Goal: Task Accomplishment & Management: Use online tool/utility

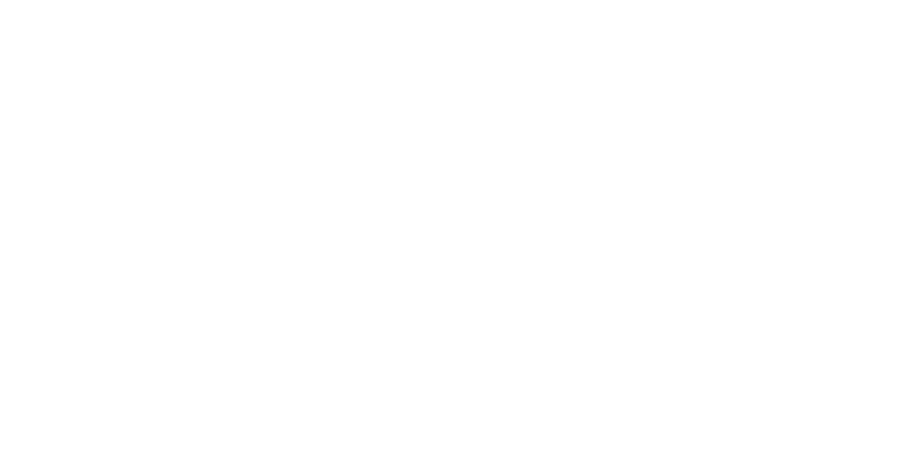
click at [178, 4] on html at bounding box center [461, 2] width 922 height 4
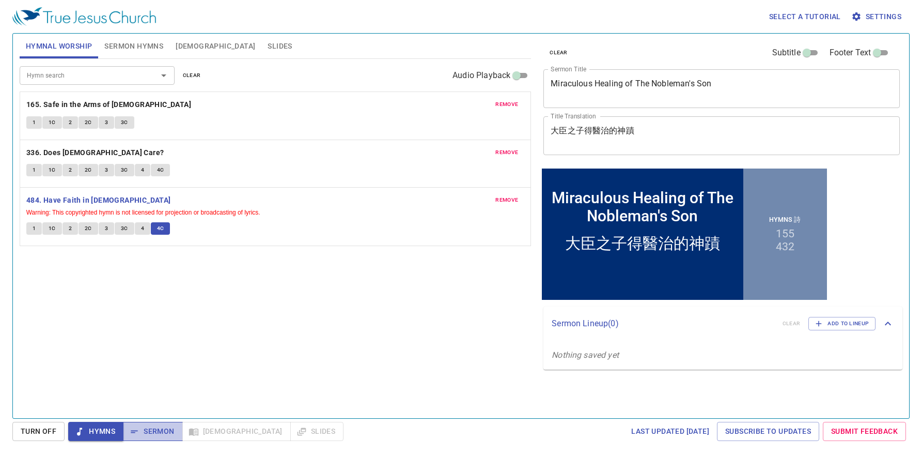
click at [159, 435] on span "Sermon" at bounding box center [152, 431] width 43 height 13
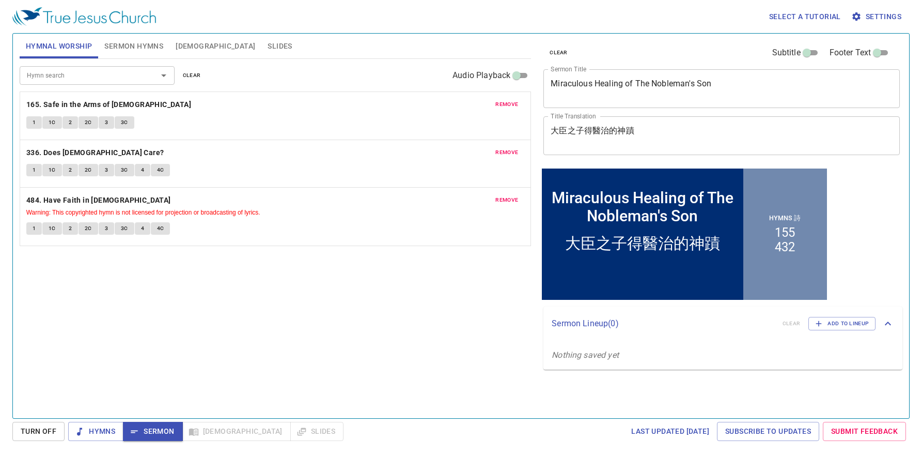
click at [117, 43] on span "Sermon Hymns" at bounding box center [133, 46] width 59 height 13
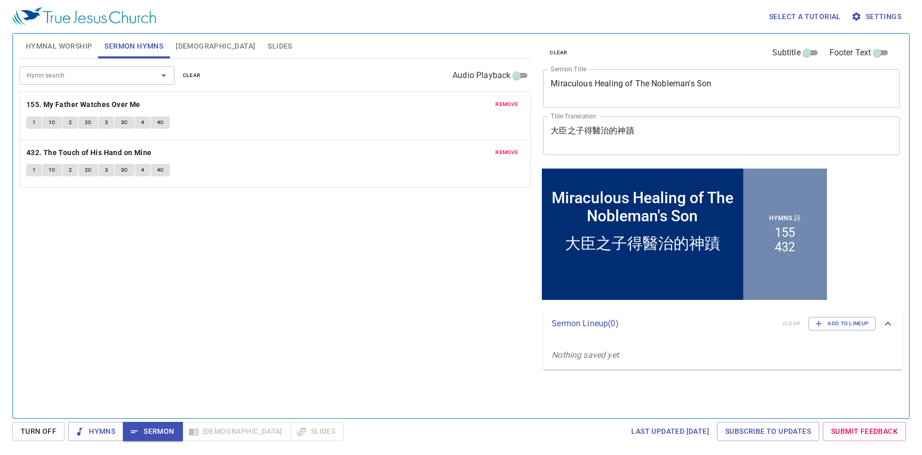
click at [38, 124] on button "1" at bounding box center [34, 122] width 16 height 12
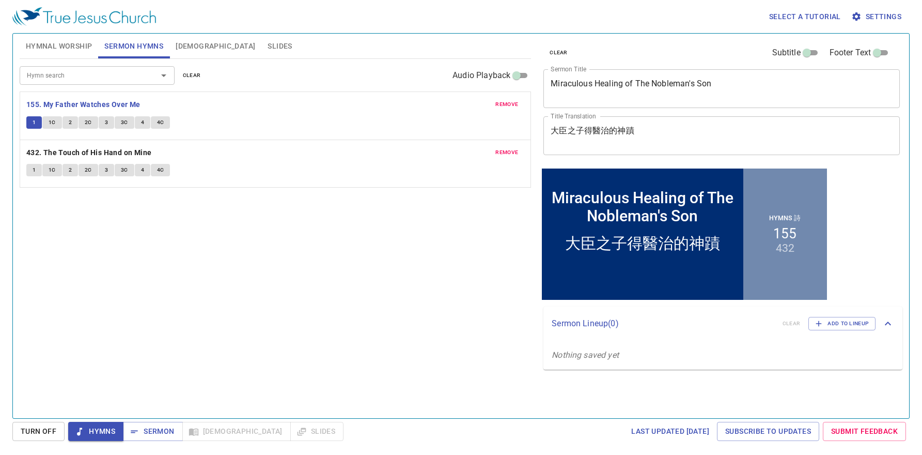
click at [229, 261] on div "Hymn search Hymn search clear Audio Playback remove 155. My Father Watches Over…" at bounding box center [276, 234] width 512 height 350
click at [155, 427] on span "Sermon" at bounding box center [152, 431] width 43 height 13
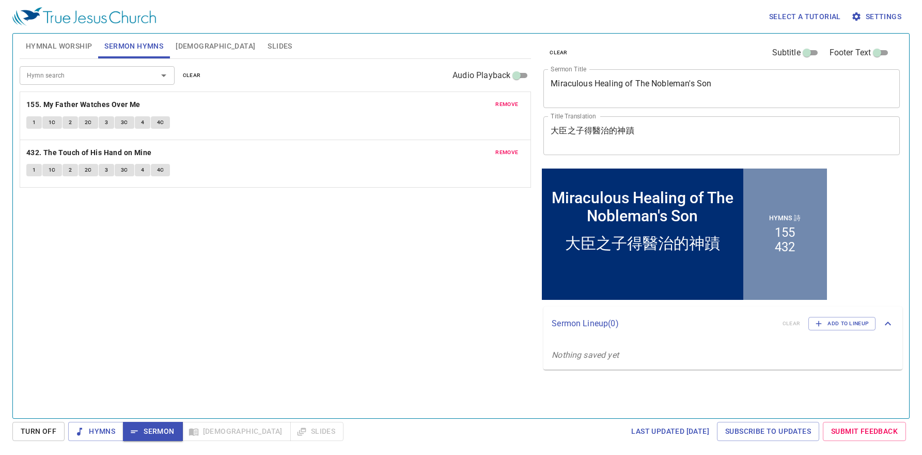
click at [162, 303] on div "Hymn search Hymn search clear Audio Playback remove 155. My Father Watches Over…" at bounding box center [276, 234] width 512 height 350
click at [268, 47] on span "Slides" at bounding box center [280, 46] width 24 height 13
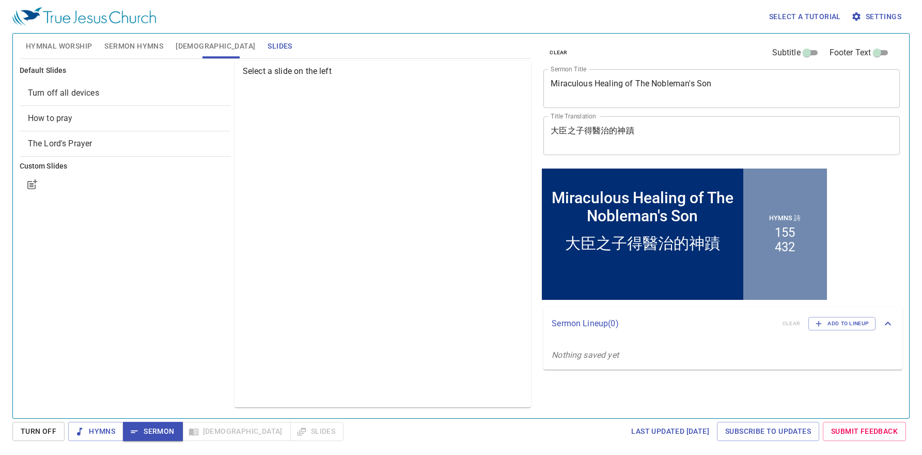
click at [389, 233] on div "Select a slide on the left" at bounding box center [383, 234] width 297 height 346
click at [101, 95] on span "Turn off all devices" at bounding box center [125, 93] width 194 height 12
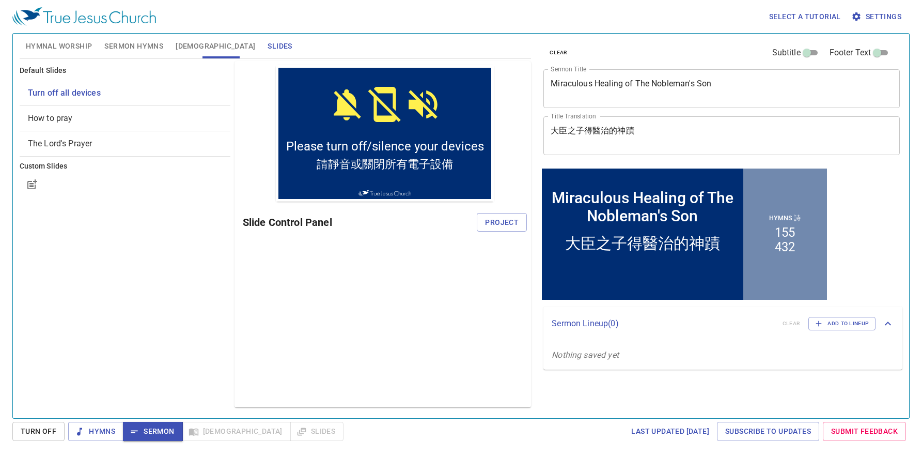
click at [43, 112] on span "How to pray" at bounding box center [125, 118] width 194 height 12
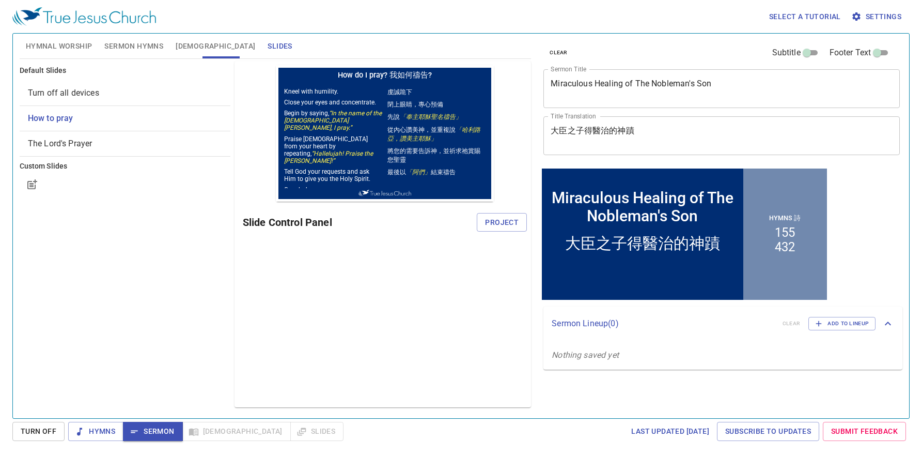
click at [61, 90] on span "Turn off all devices" at bounding box center [63, 93] width 71 height 10
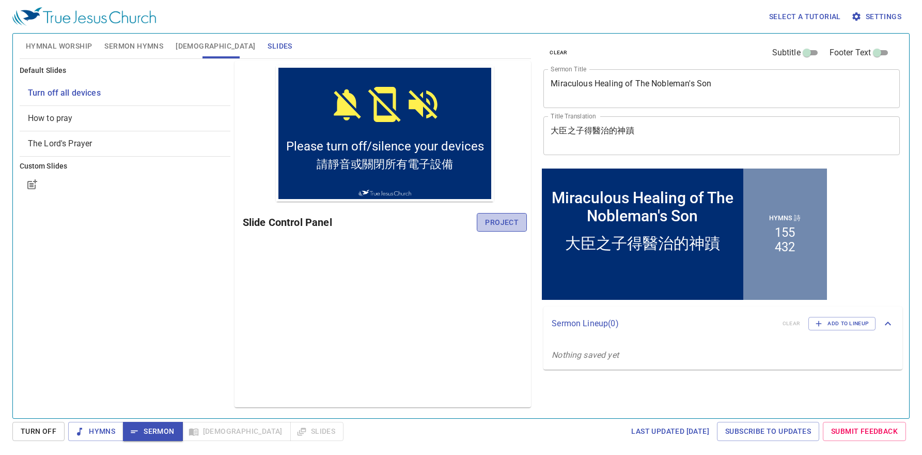
click at [496, 220] on span "Project" at bounding box center [502, 222] width 34 height 13
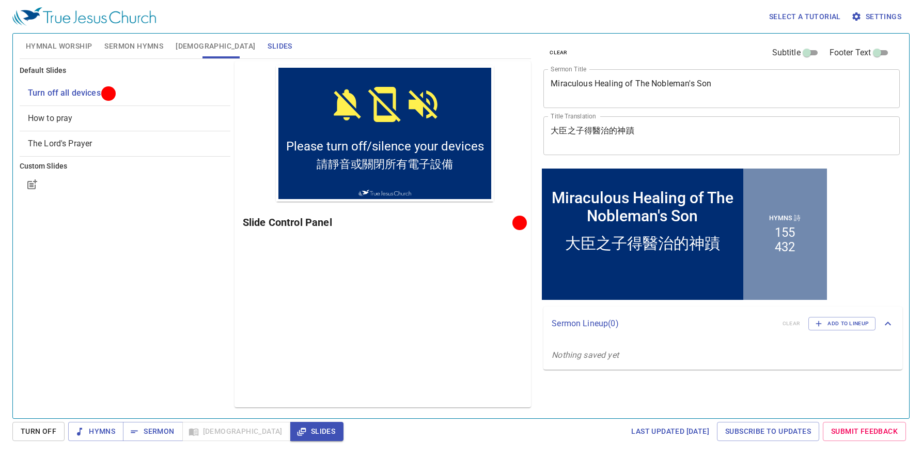
click at [146, 263] on div "Default Slides Turn off all devices How to pray The Lord's Prayer Custom Slides" at bounding box center [125, 234] width 215 height 350
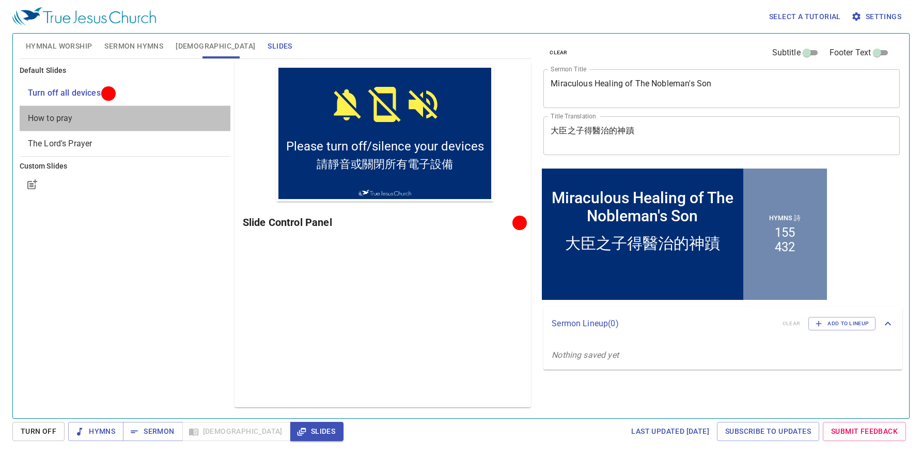
click at [55, 115] on span "How to pray" at bounding box center [50, 118] width 45 height 10
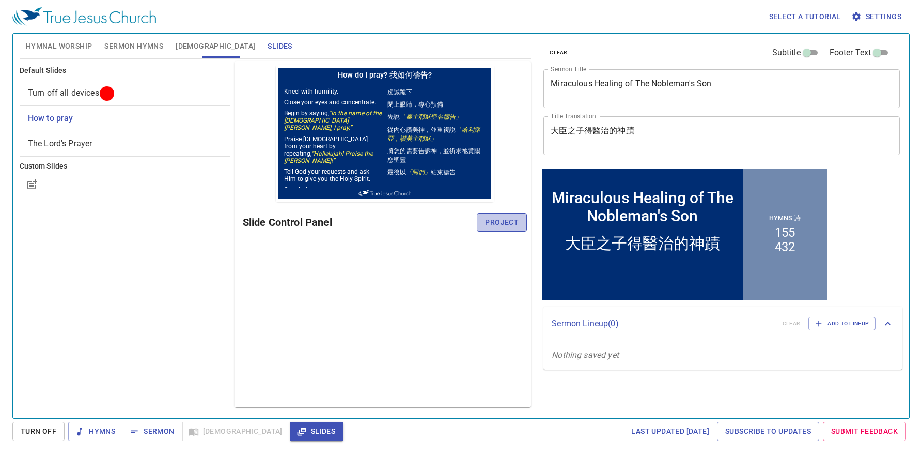
click at [502, 222] on span "Project" at bounding box center [502, 222] width 34 height 13
click at [399, 303] on div "Preview Only Slide Control Panel" at bounding box center [383, 234] width 297 height 346
drag, startPoint x: 165, startPoint y: 310, endPoint x: 158, endPoint y: 272, distance: 39.0
click at [165, 309] on div "Default Slides Turn off all devices How to pray The Lord's Prayer Custom Slides" at bounding box center [125, 234] width 215 height 350
click at [172, 302] on div "Default Slides Turn off all devices How to pray The Lord's Prayer Custom Slides" at bounding box center [125, 234] width 215 height 350
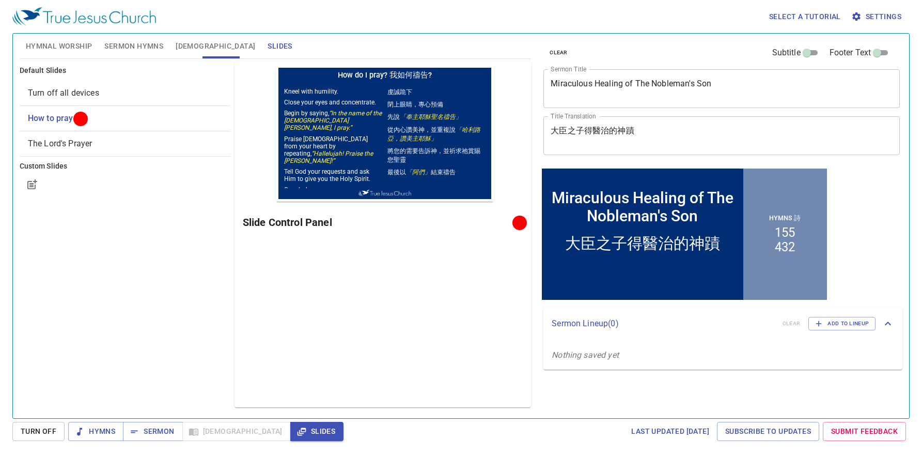
click at [346, 327] on div "Preview Only Slide Control Panel" at bounding box center [383, 234] width 297 height 346
click at [176, 303] on div "Default Slides Turn off all devices How to pray The Lord's Prayer Custom Slides" at bounding box center [125, 234] width 215 height 350
click at [114, 266] on div "Default Slides Turn off all devices How to pray The Lord's Prayer Custom Slides" at bounding box center [125, 234] width 215 height 350
click at [183, 314] on div "Default Slides Turn off all devices How to pray The Lord's Prayer Custom Slides" at bounding box center [125, 234] width 215 height 350
click at [167, 337] on div "Default Slides Turn off all devices How to pray The Lord's Prayer Custom Slides" at bounding box center [125, 234] width 215 height 350
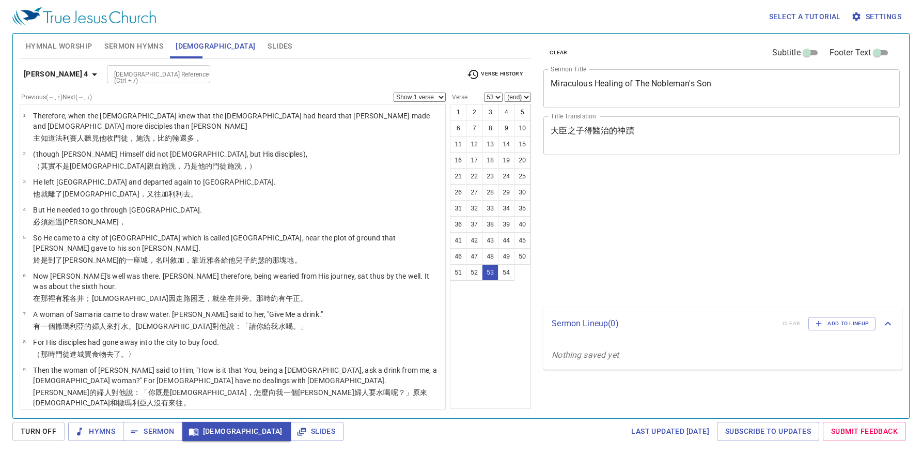
select select "53"
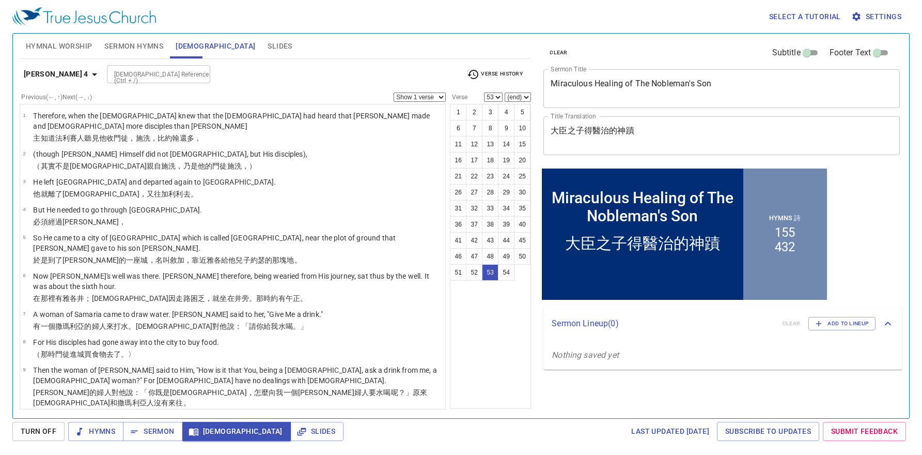
scroll to position [1397, 0]
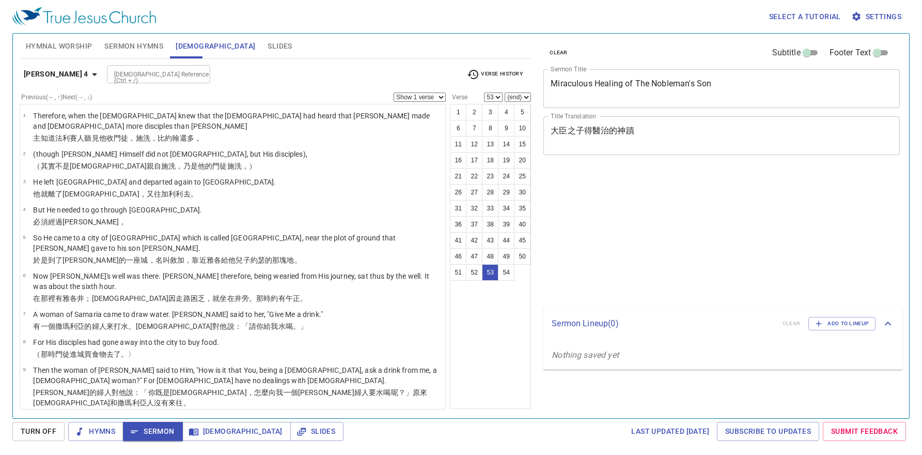
select select "53"
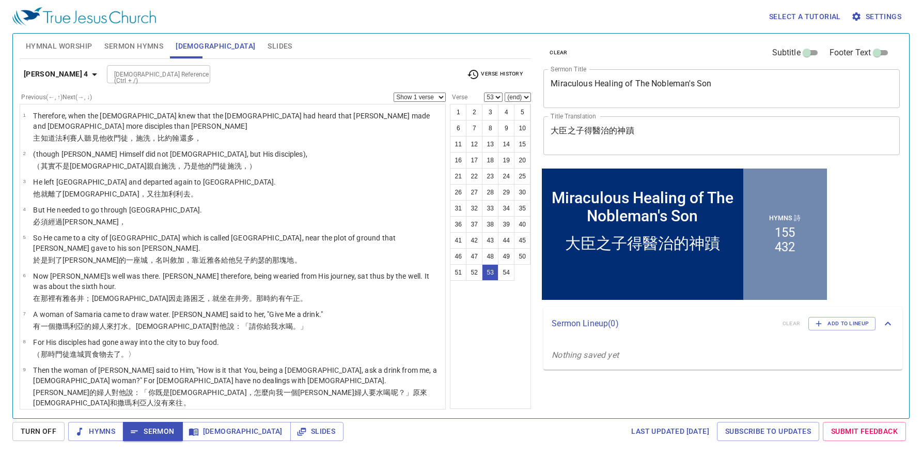
scroll to position [1397, 0]
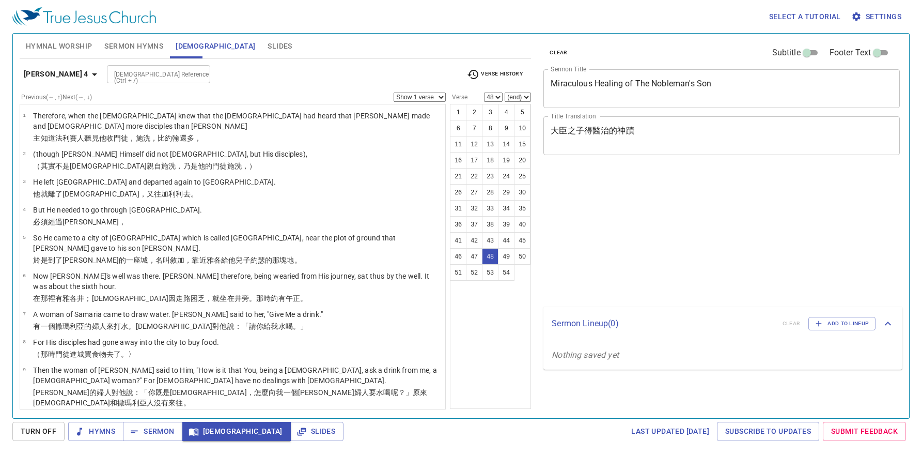
select select "48"
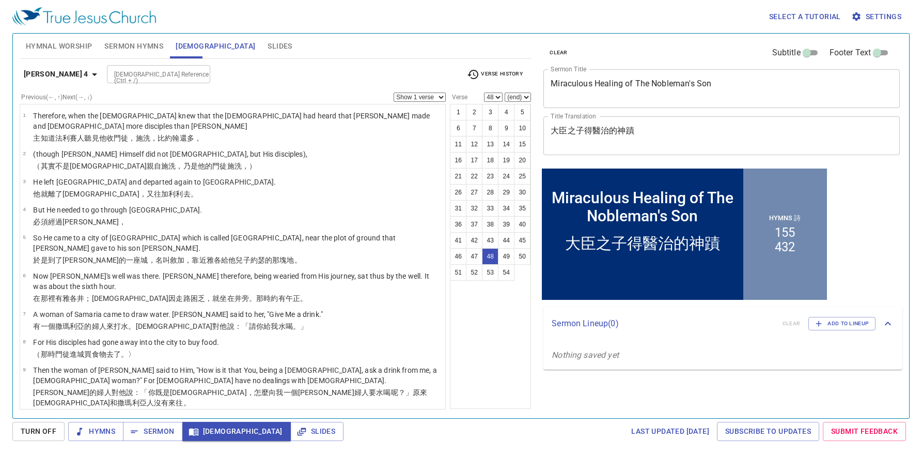
scroll to position [1333, 0]
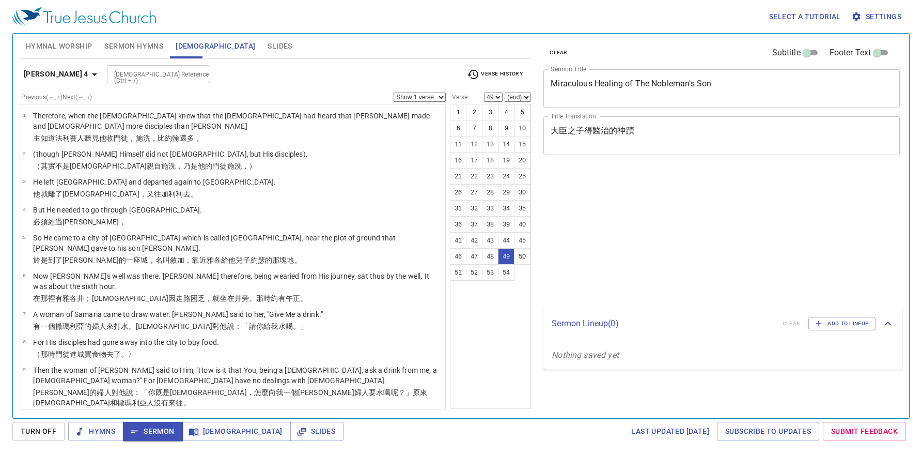
select select "49"
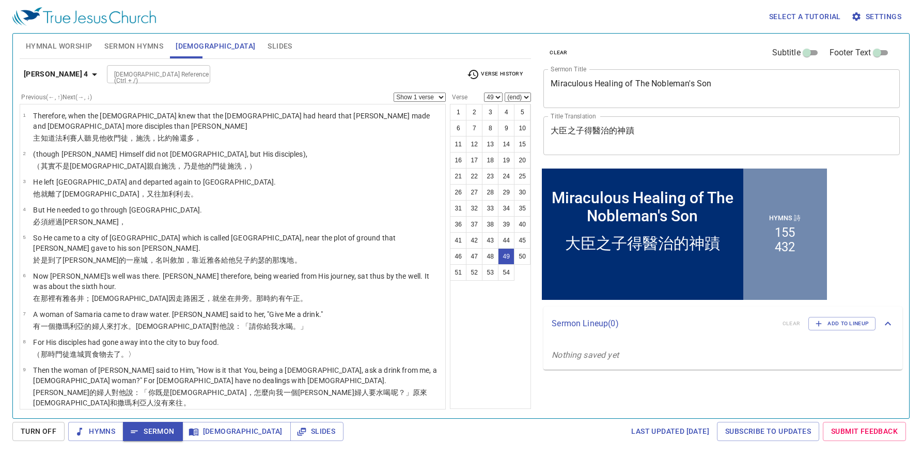
scroll to position [1333, 0]
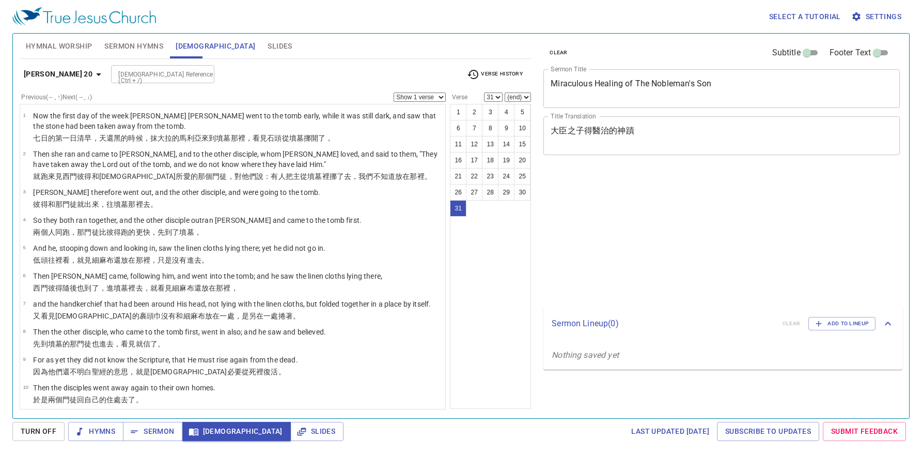
select select "31"
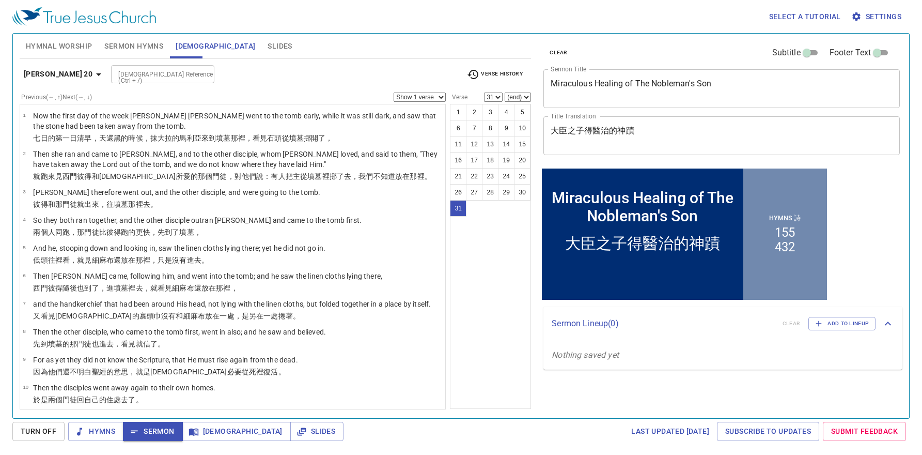
scroll to position [714, 0]
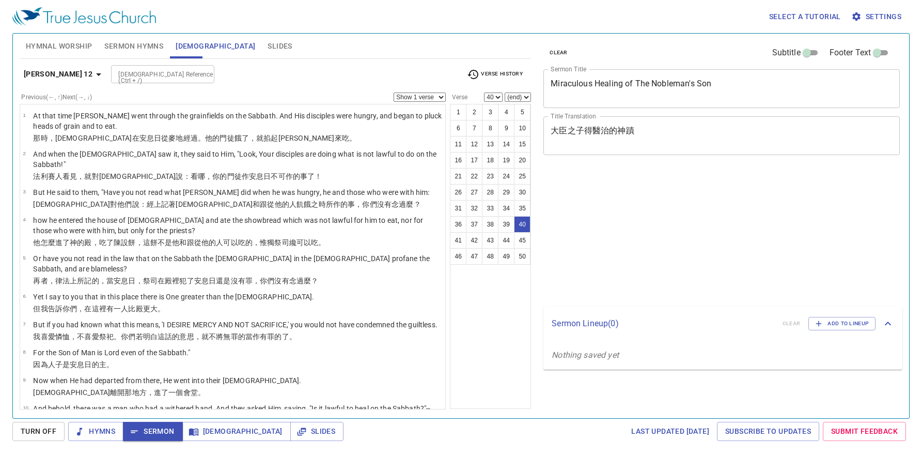
select select "40"
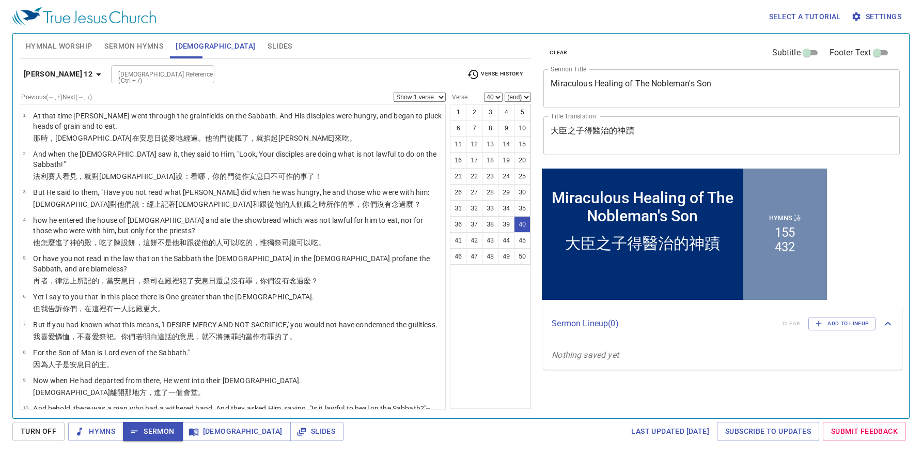
scroll to position [1097, 0]
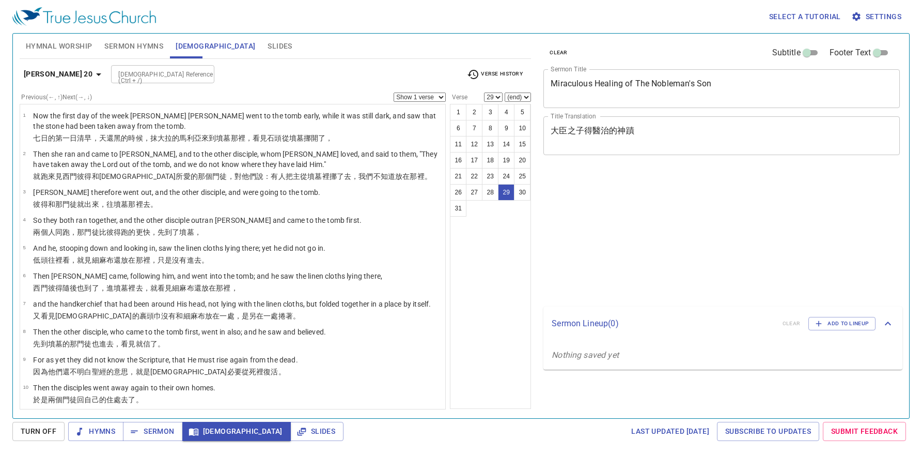
select select "29"
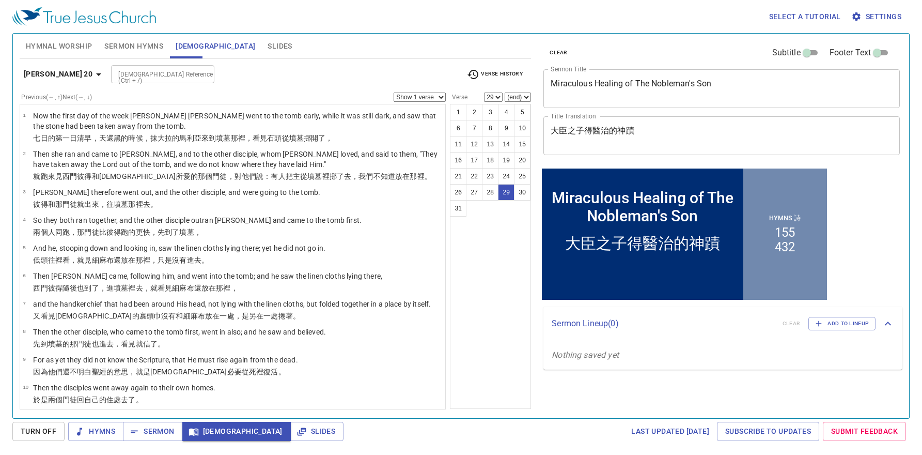
scroll to position [681, 0]
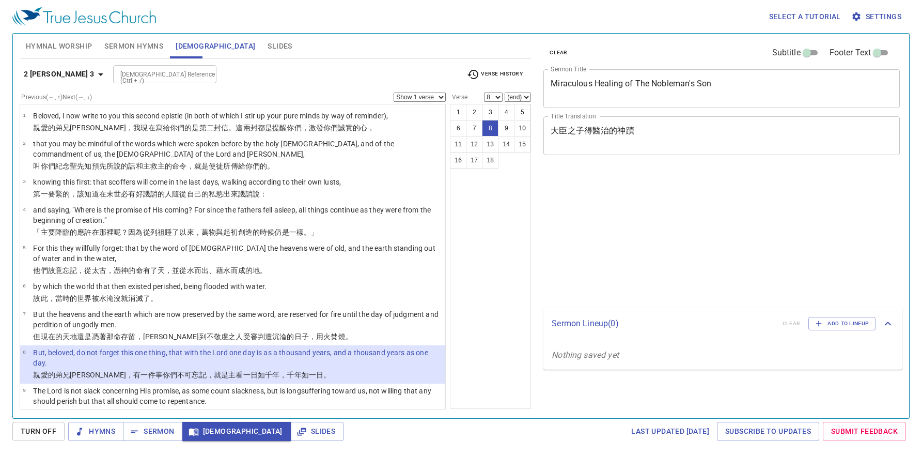
select select "8"
